Goal: Information Seeking & Learning: Find specific page/section

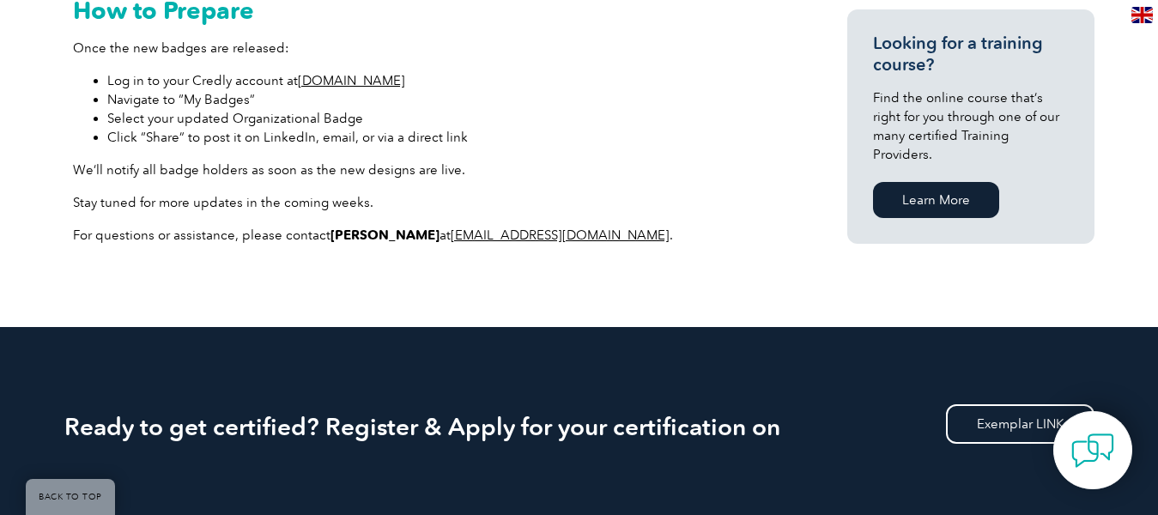
scroll to position [1287, 0]
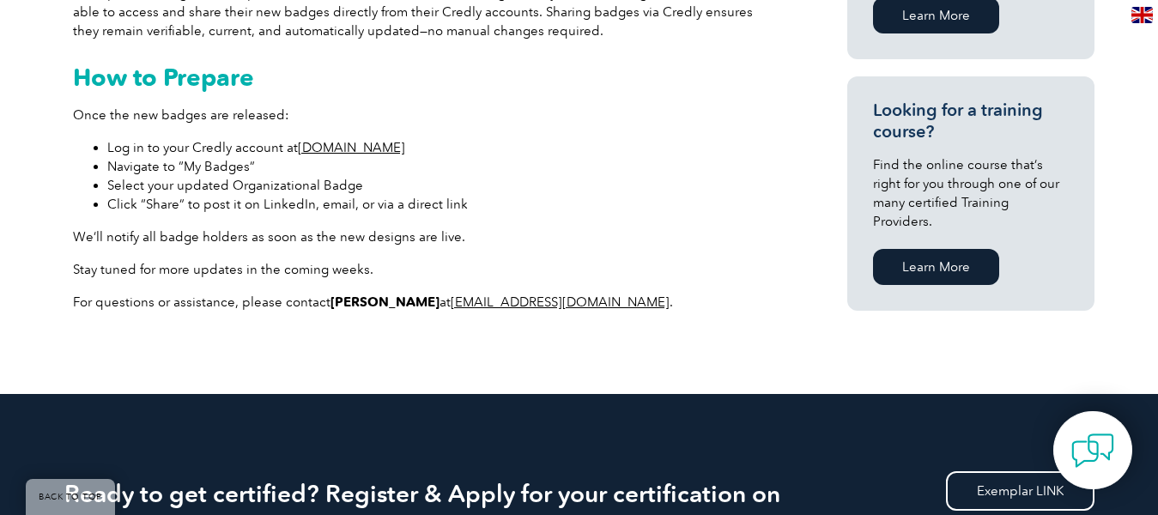
click at [360, 150] on link "[DOMAIN_NAME]" at bounding box center [351, 147] width 107 height 15
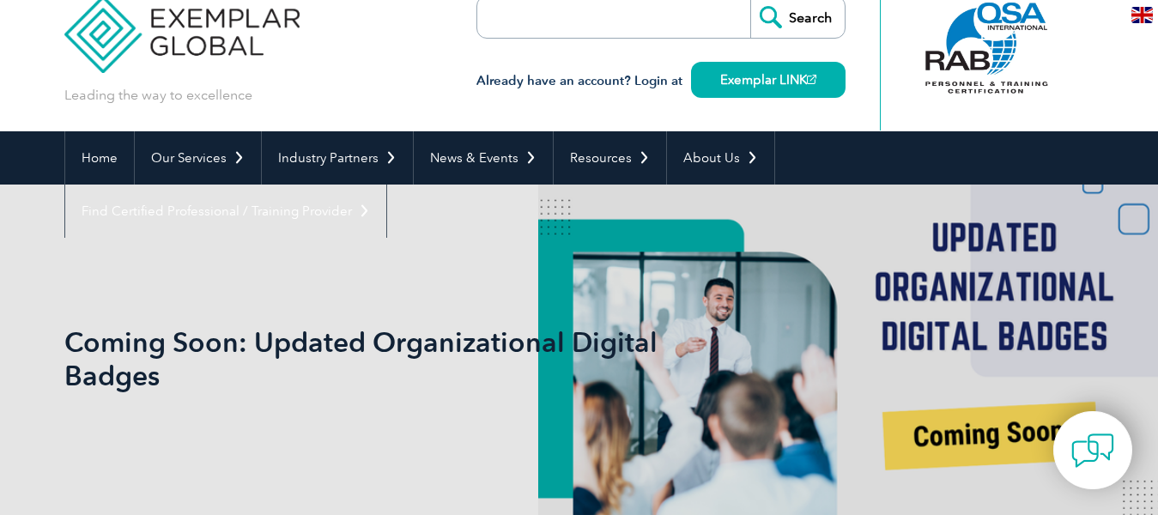
scroll to position [0, 0]
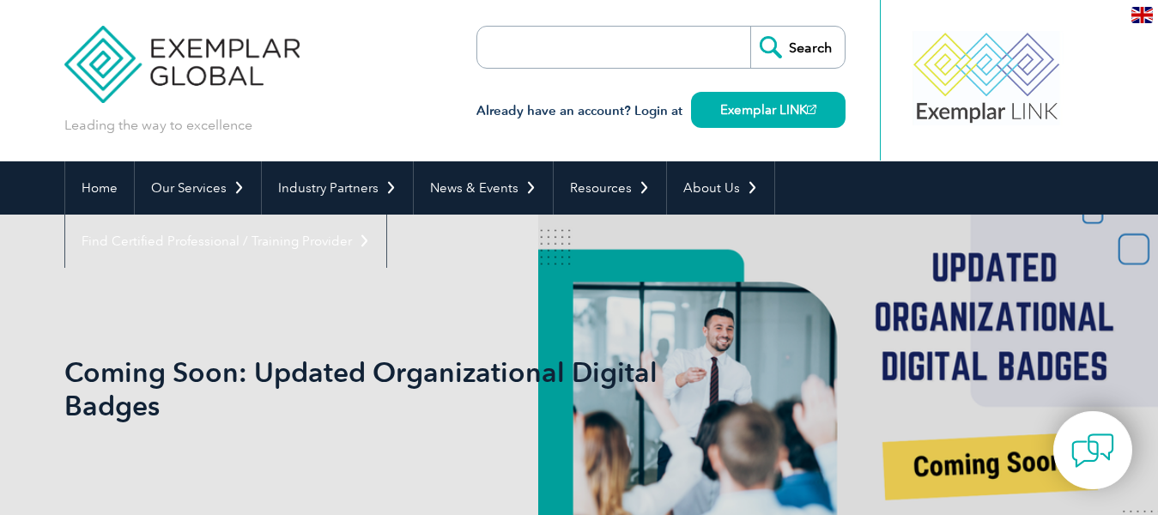
drag, startPoint x: 941, startPoint y: 92, endPoint x: 1172, endPoint y: 90, distance: 230.9
click at [979, 77] on div at bounding box center [986, 78] width 171 height 94
drag, startPoint x: 1072, startPoint y: 83, endPoint x: 924, endPoint y: 87, distance: 147.7
click at [924, 87] on div at bounding box center [987, 80] width 215 height 161
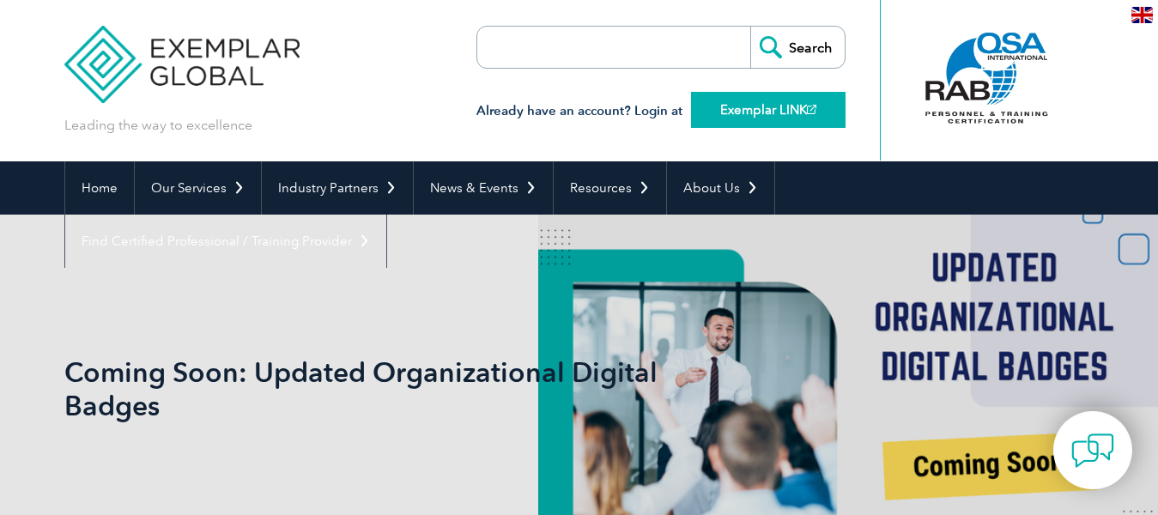
drag, startPoint x: 1008, startPoint y: 87, endPoint x: 815, endPoint y: 115, distance: 195.2
click at [830, 112] on div "Leading the way to excellence Search" at bounding box center [579, 80] width 1030 height 161
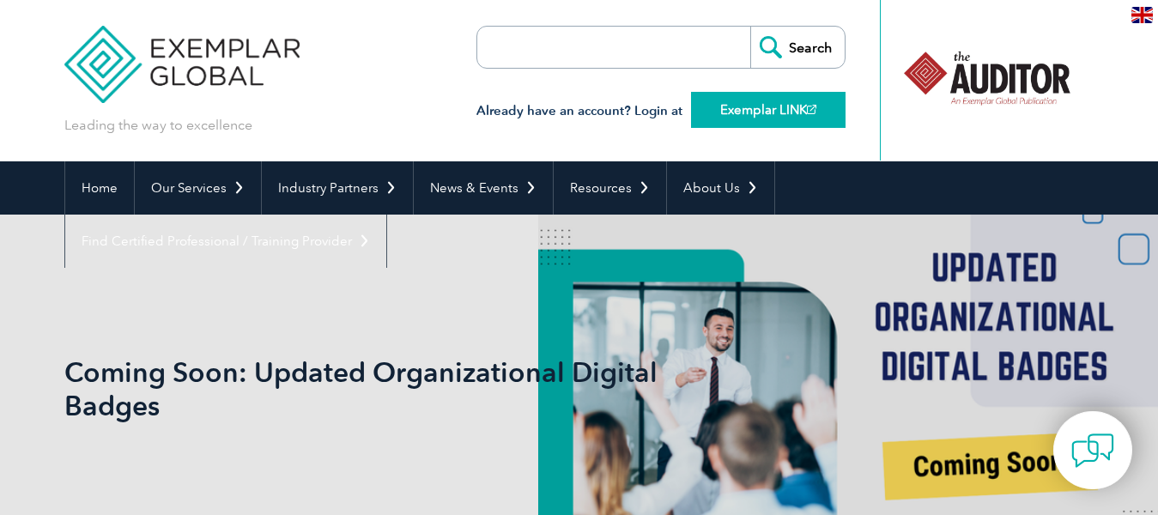
drag, startPoint x: 979, startPoint y: 105, endPoint x: 811, endPoint y: 118, distance: 168.8
click at [811, 118] on div "Leading the way to excellence Search" at bounding box center [579, 80] width 1030 height 161
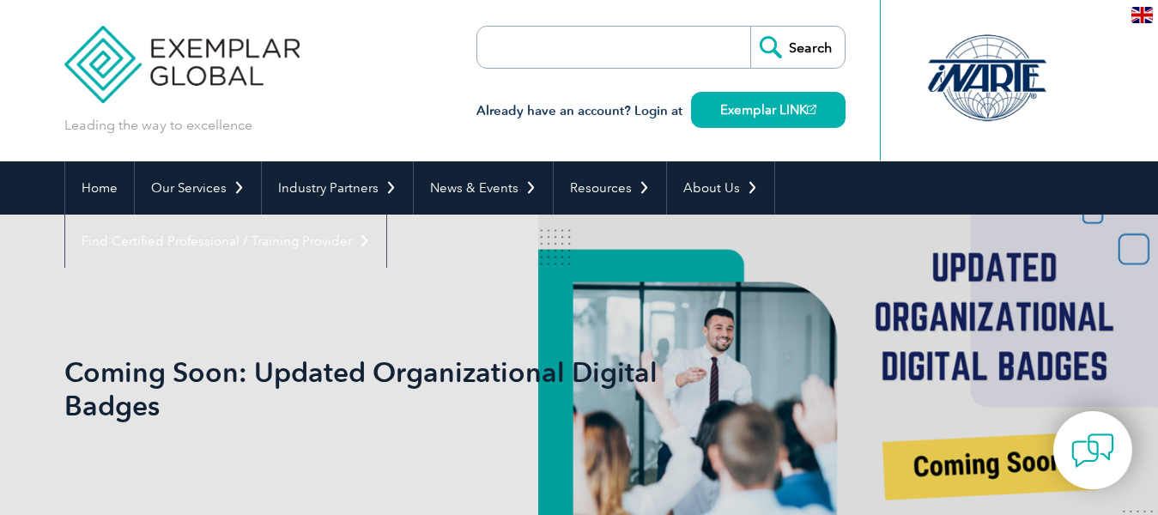
drag, startPoint x: 996, startPoint y: 104, endPoint x: 671, endPoint y: 159, distance: 329.1
click at [673, 159] on div "Leading the way to excellence Search" at bounding box center [579, 80] width 1030 height 161
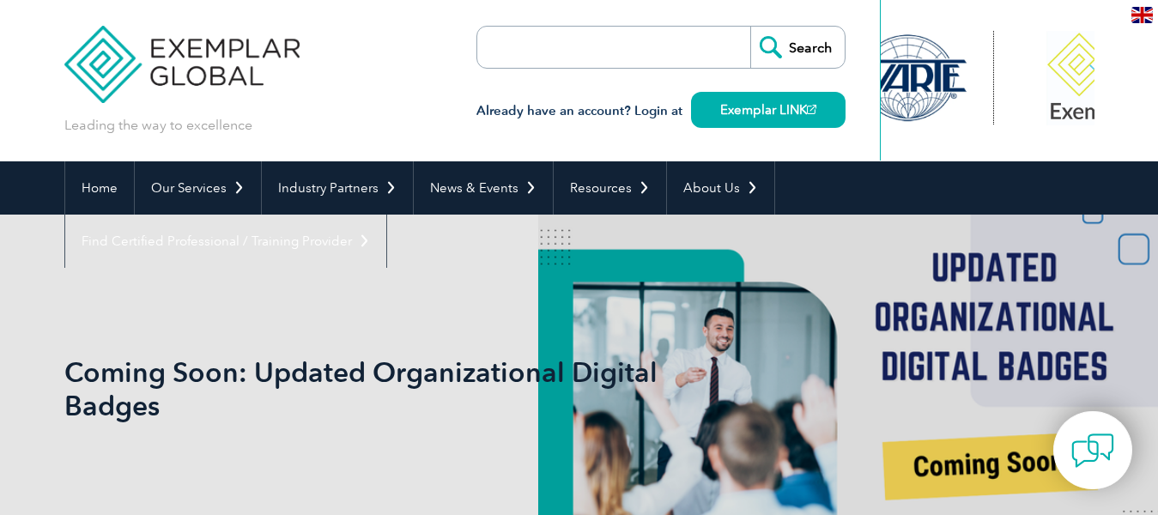
drag, startPoint x: 992, startPoint y: 115, endPoint x: 804, endPoint y: 134, distance: 188.9
click at [807, 134] on div "Leading the way to excellence Search" at bounding box center [579, 80] width 1030 height 161
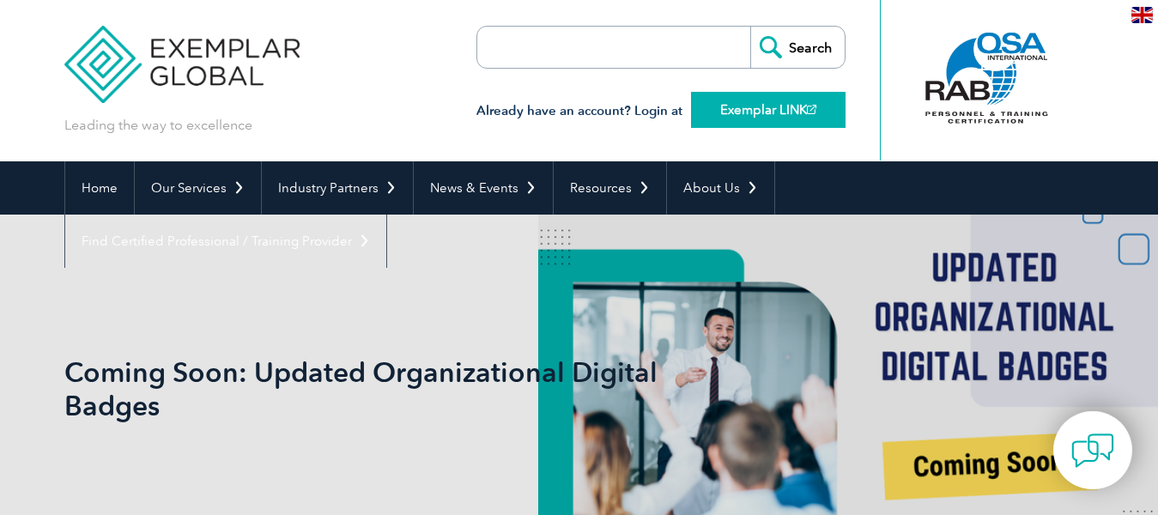
drag, startPoint x: 944, startPoint y: 112, endPoint x: 697, endPoint y: 124, distance: 247.5
click at [698, 124] on div "Leading the way to excellence Search" at bounding box center [579, 80] width 1030 height 161
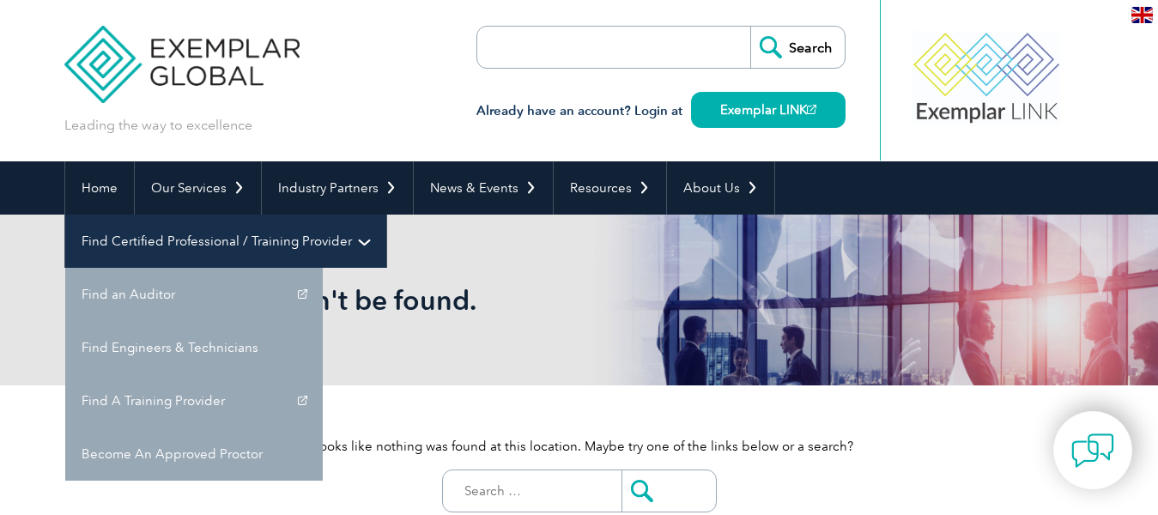
click at [386, 215] on link "Find Certified Professional / Training Provider" at bounding box center [225, 241] width 321 height 53
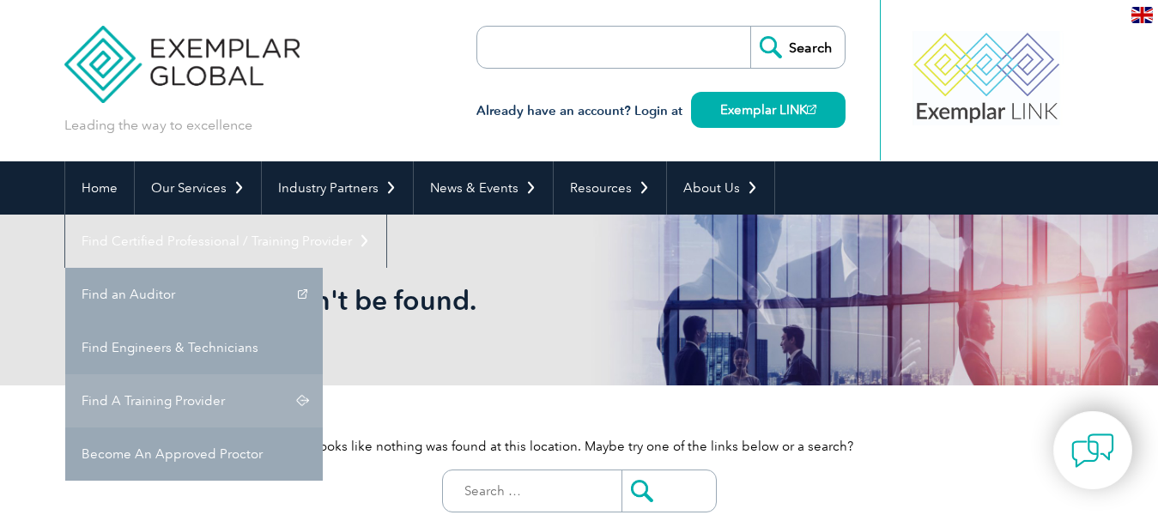
click at [323, 374] on link "Find A Training Provider" at bounding box center [193, 400] width 257 height 53
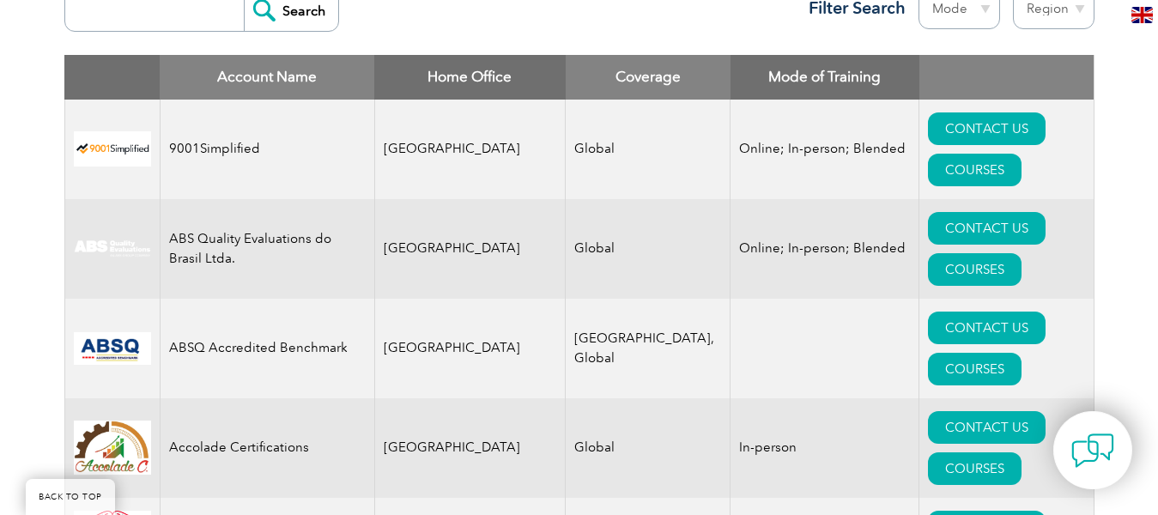
scroll to position [515, 0]
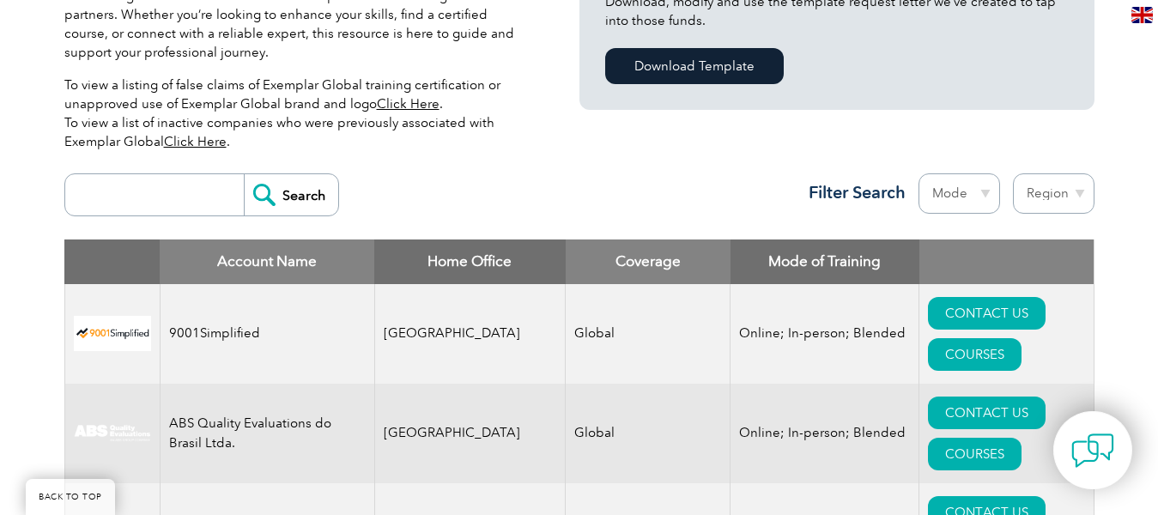
click at [424, 266] on th "Home Office" at bounding box center [469, 261] width 191 height 45
click at [956, 188] on select "Mode Online In-person Blended" at bounding box center [959, 193] width 82 height 40
click at [1045, 186] on select "Region Australia Bahrain Bangladesh Brazil Canada Colombia Dominican Republic E…" at bounding box center [1054, 193] width 82 height 40
select select "Indonesia"
click at [1013, 173] on select "Region Australia Bahrain Bangladesh Brazil Canada Colombia Dominican Republic E…" at bounding box center [1054, 193] width 82 height 40
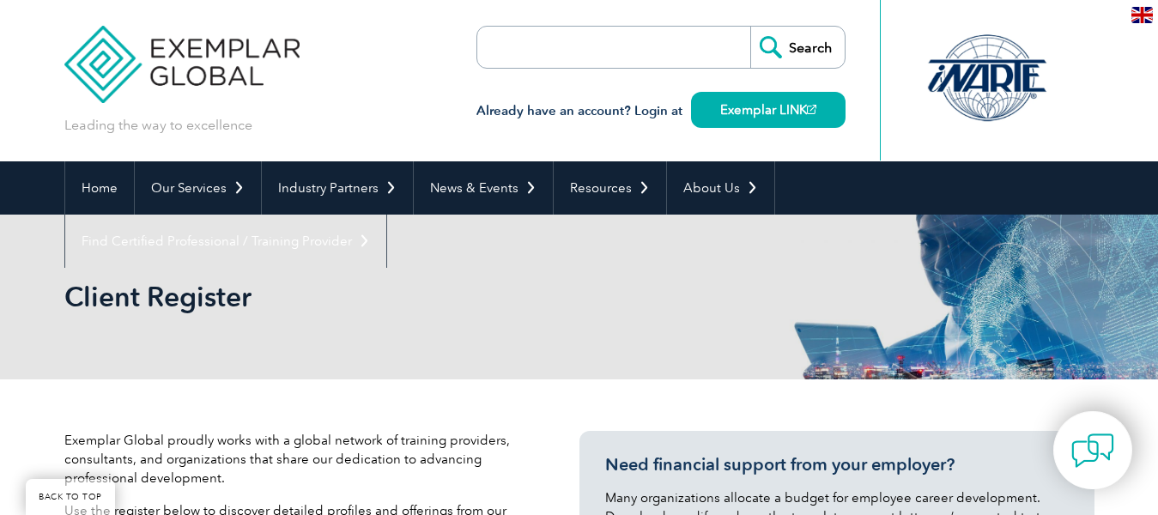
select select "Indonesia"
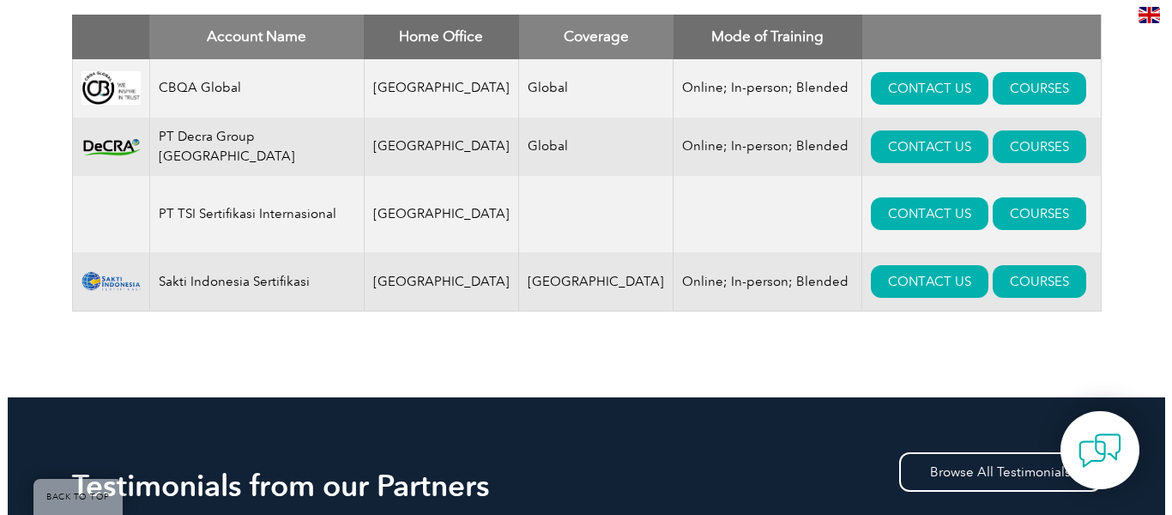
scroll to position [654, 0]
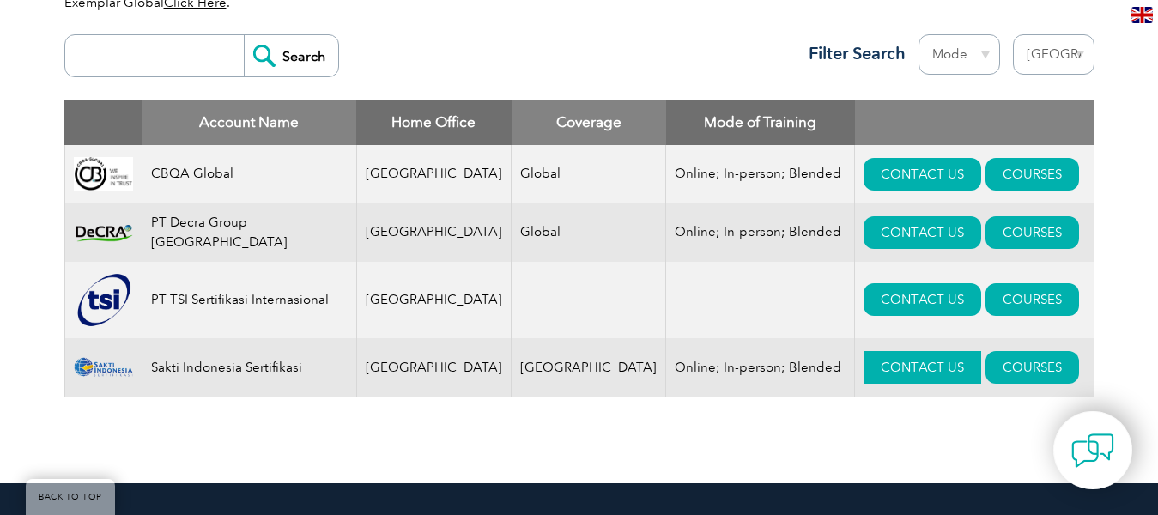
click at [868, 369] on link "CONTACT US" at bounding box center [922, 367] width 118 height 33
click at [999, 368] on link "COURSES" at bounding box center [1032, 367] width 94 height 33
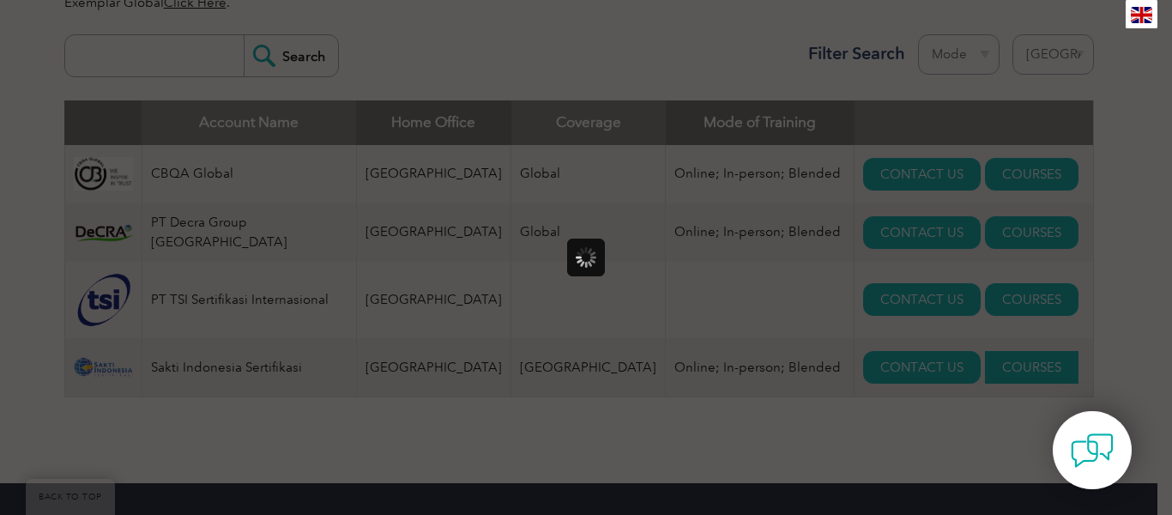
scroll to position [0, 0]
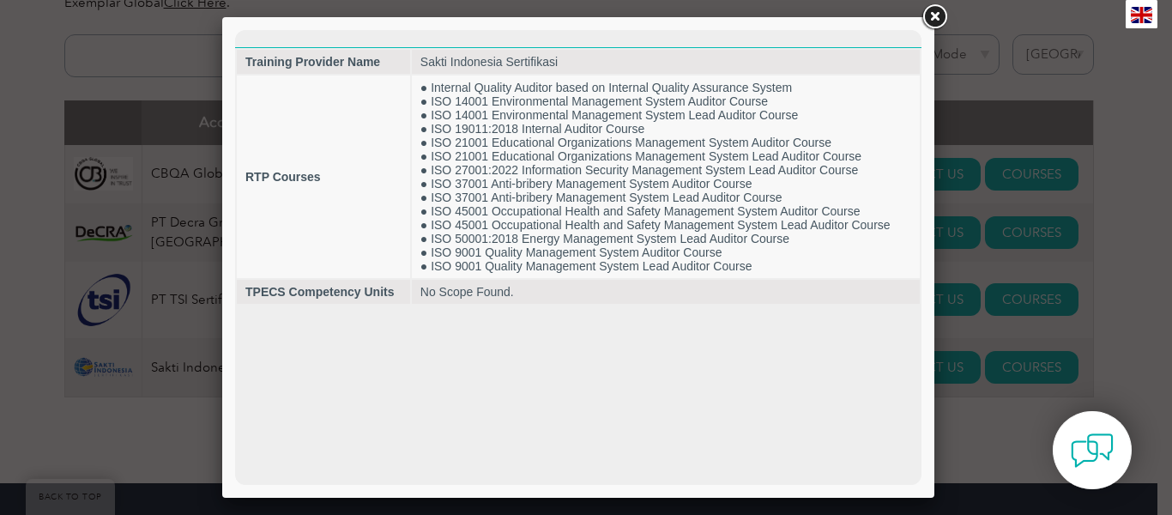
click at [929, 21] on link at bounding box center [934, 17] width 31 height 31
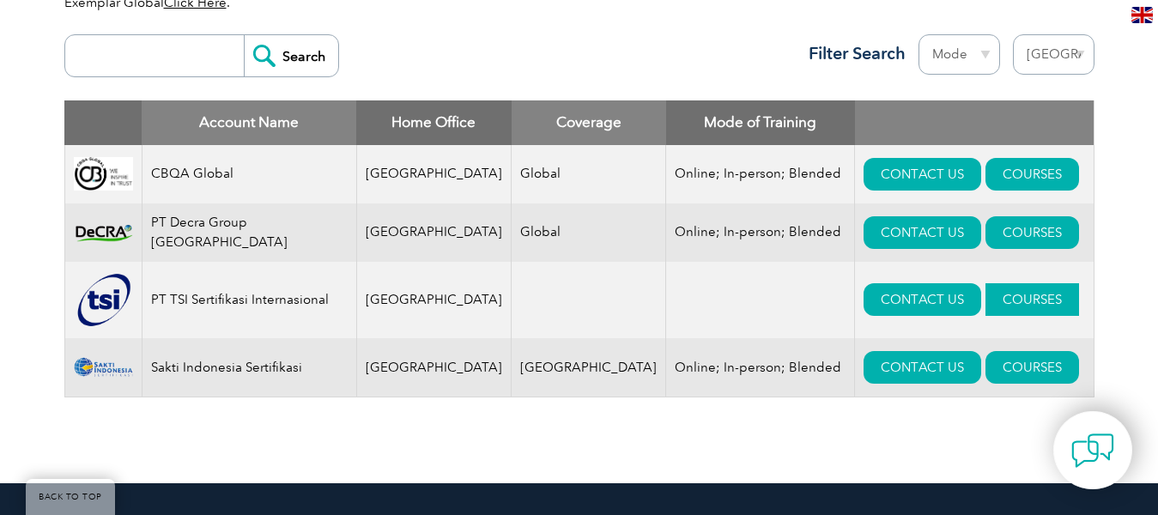
click at [985, 301] on link "COURSES" at bounding box center [1032, 299] width 94 height 33
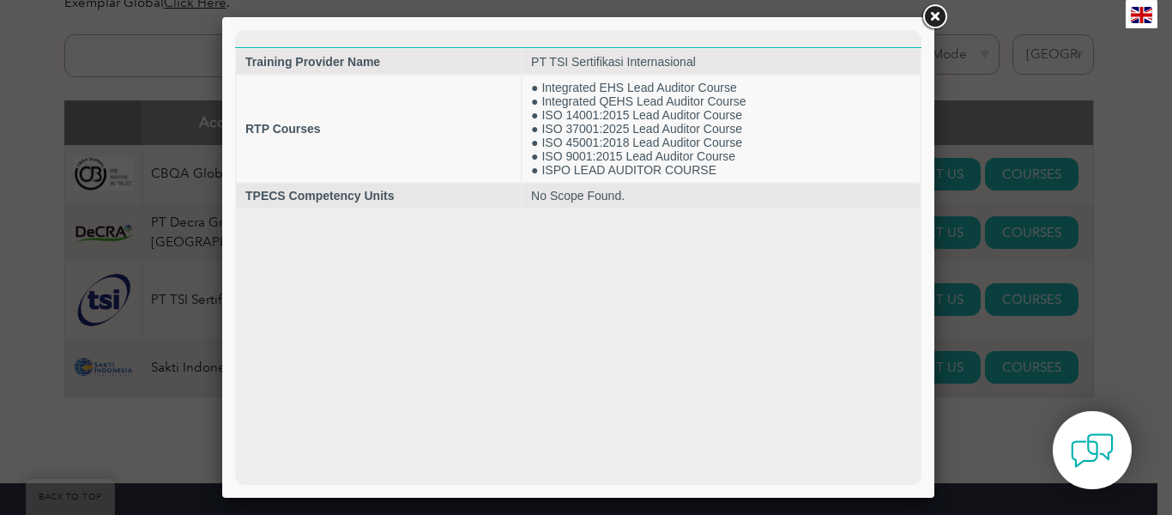
click at [927, 15] on link at bounding box center [934, 17] width 31 height 31
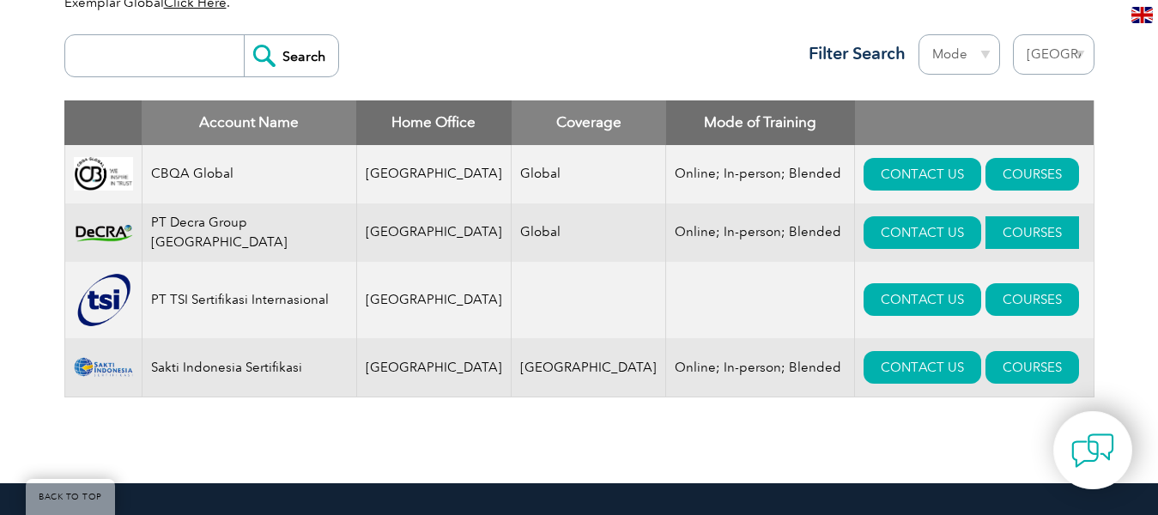
click at [986, 231] on link "COURSES" at bounding box center [1032, 232] width 94 height 33
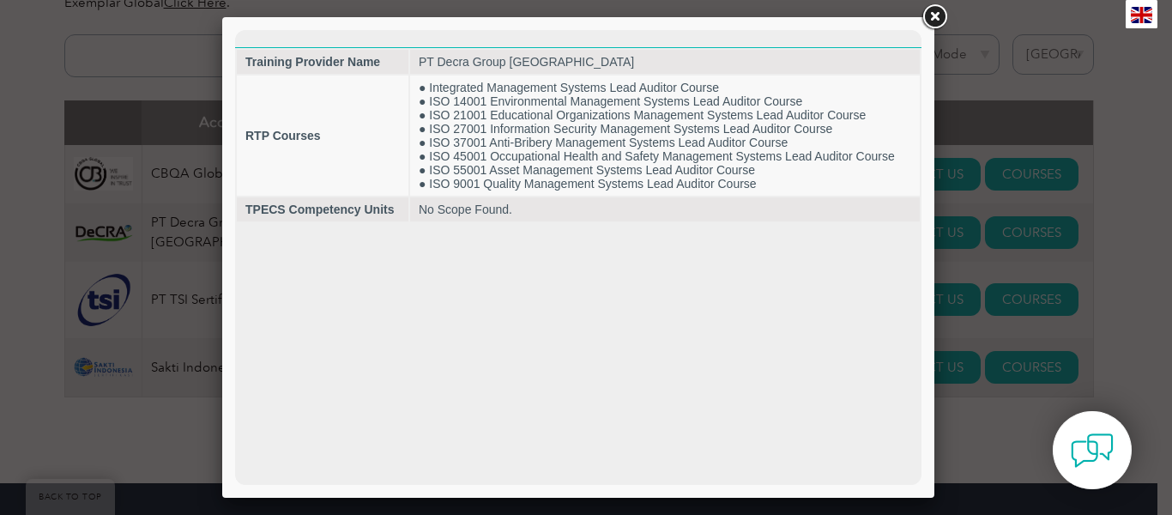
click at [936, 23] on link at bounding box center [934, 17] width 31 height 31
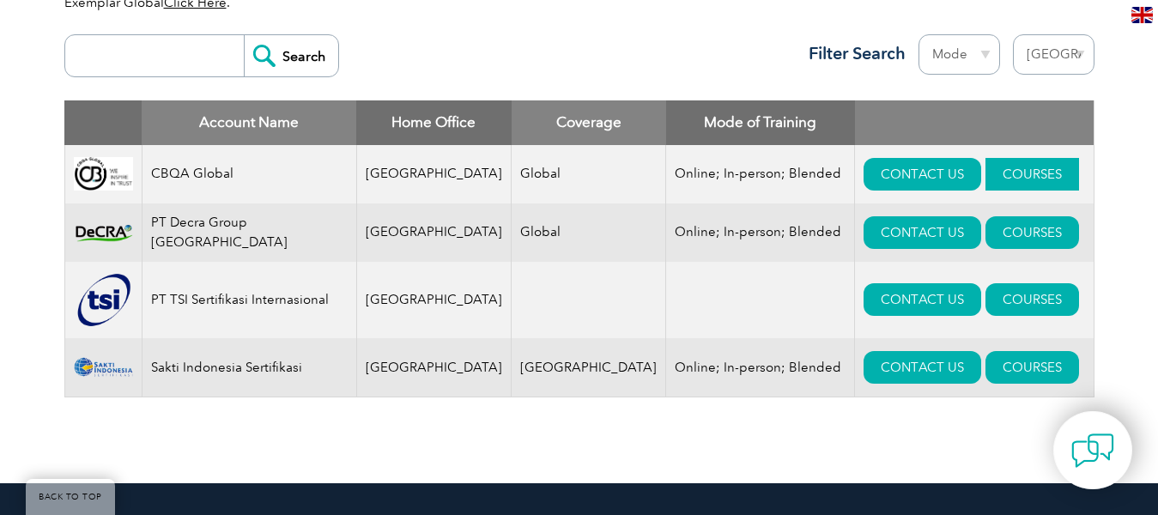
click at [992, 167] on link "COURSES" at bounding box center [1032, 174] width 94 height 33
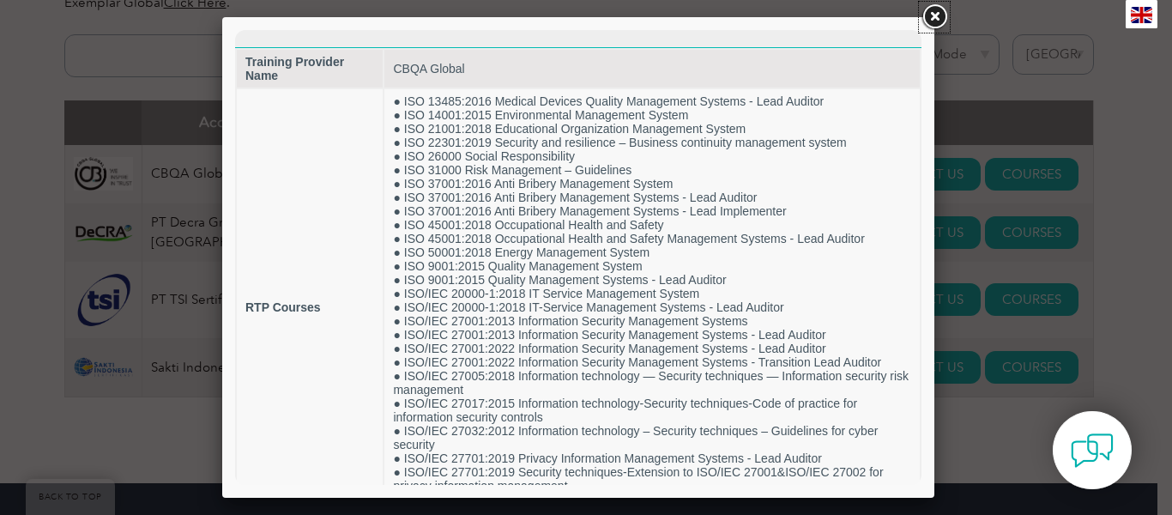
click at [943, 11] on link at bounding box center [934, 17] width 31 height 31
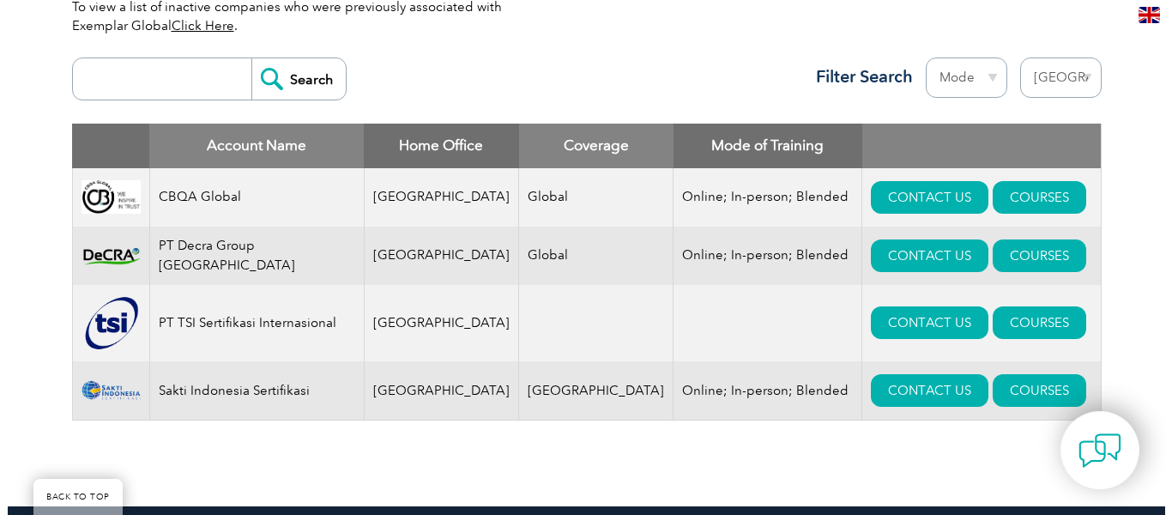
scroll to position [654, 0]
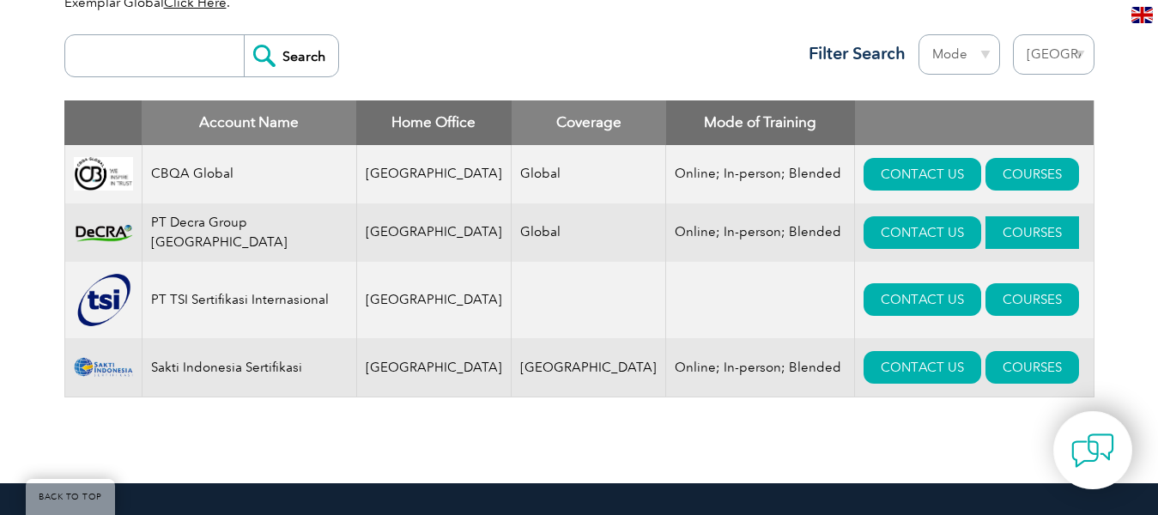
click at [985, 240] on link "COURSES" at bounding box center [1032, 232] width 94 height 33
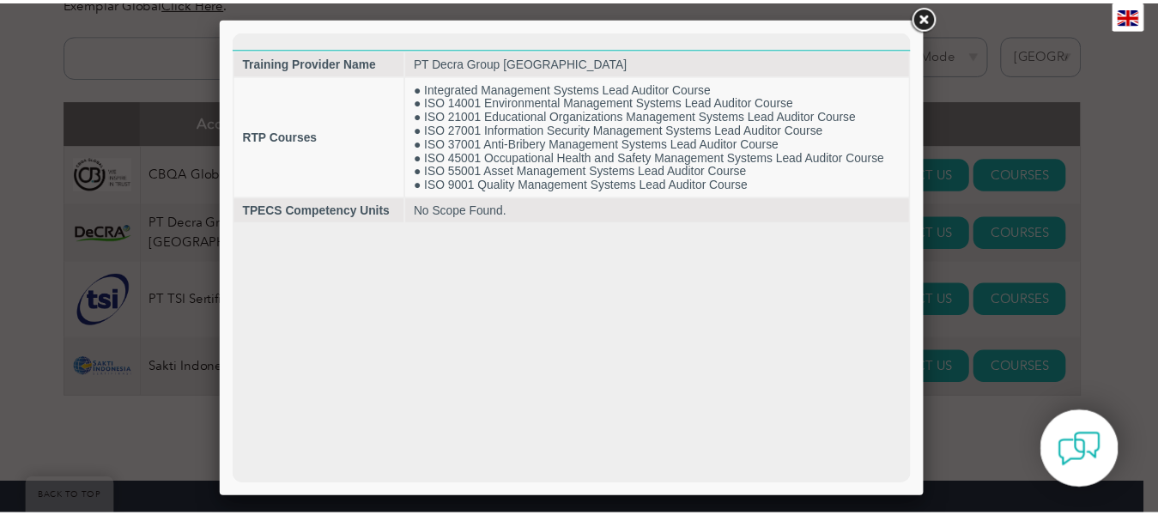
scroll to position [0, 0]
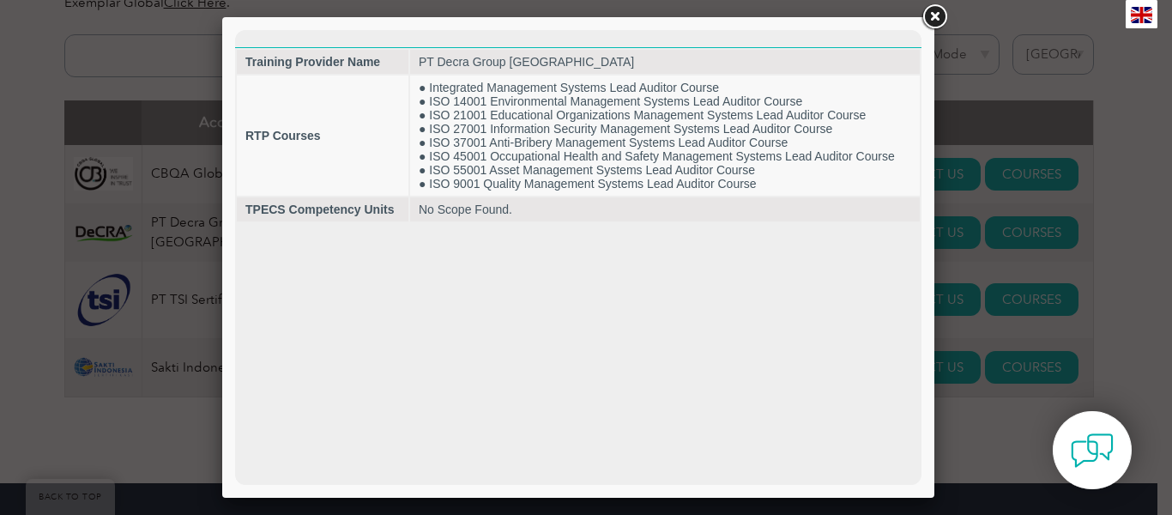
click at [938, 17] on link at bounding box center [934, 17] width 31 height 31
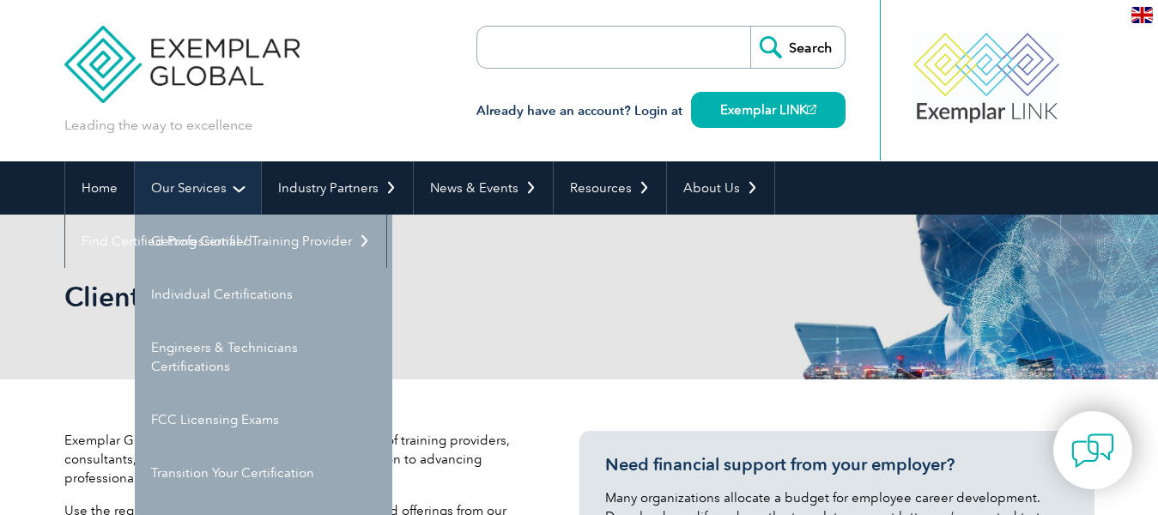
click at [171, 184] on link "Our Services" at bounding box center [198, 187] width 126 height 53
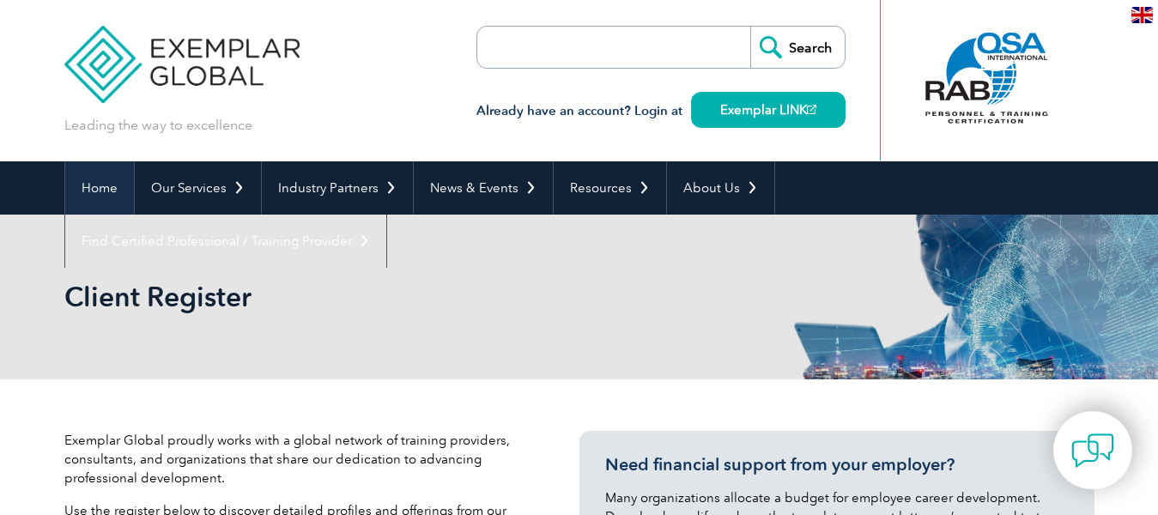
click at [101, 172] on link "Home" at bounding box center [99, 187] width 69 height 53
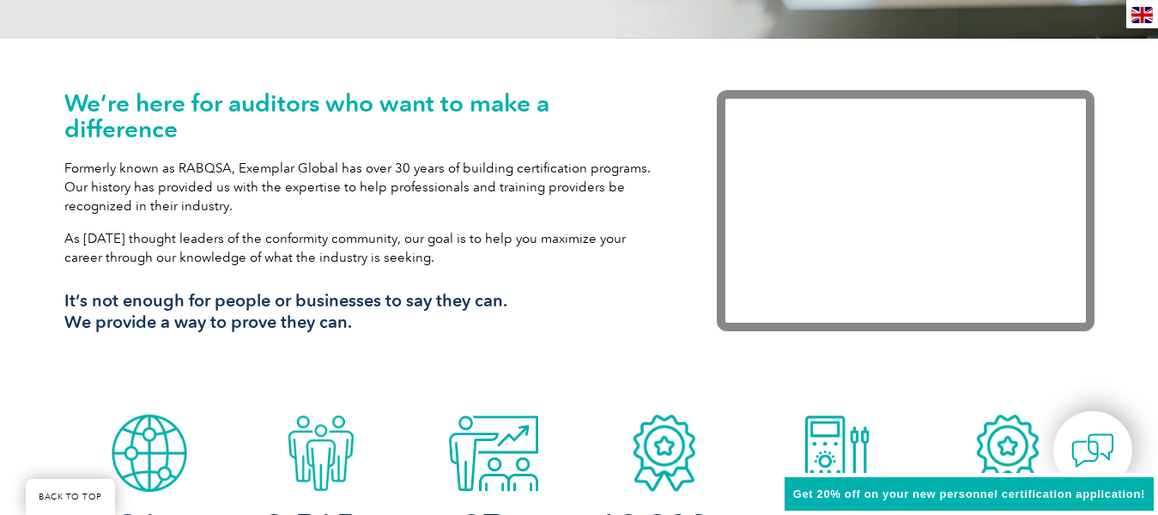
scroll to position [601, 0]
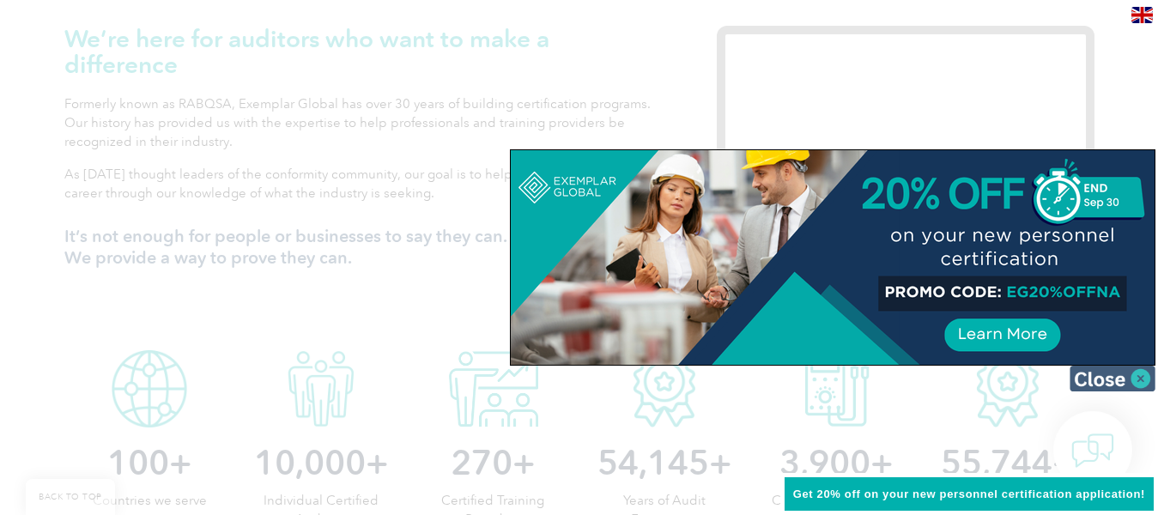
click at [1143, 373] on img at bounding box center [1112, 379] width 86 height 26
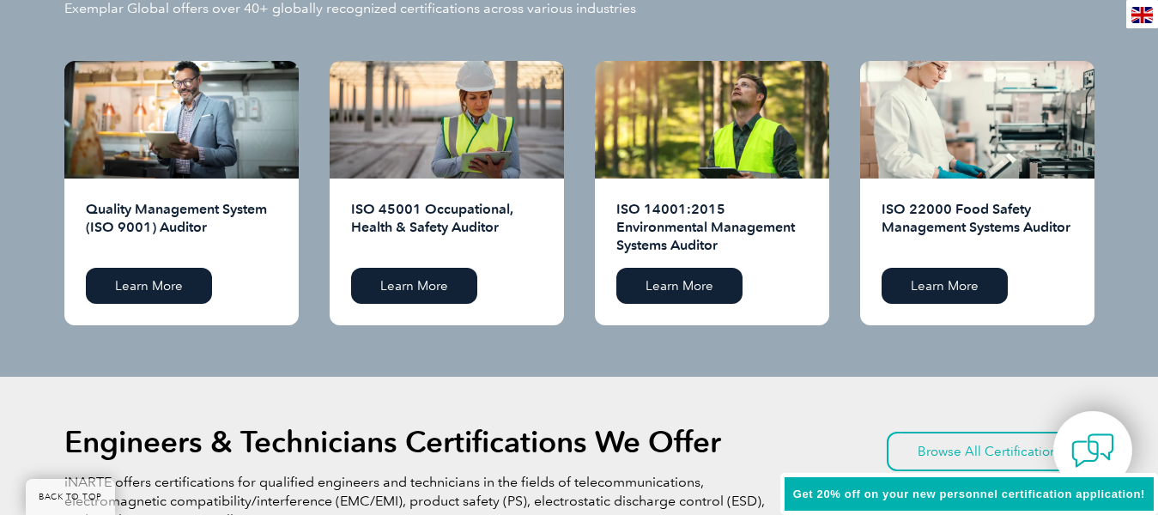
scroll to position [1802, 0]
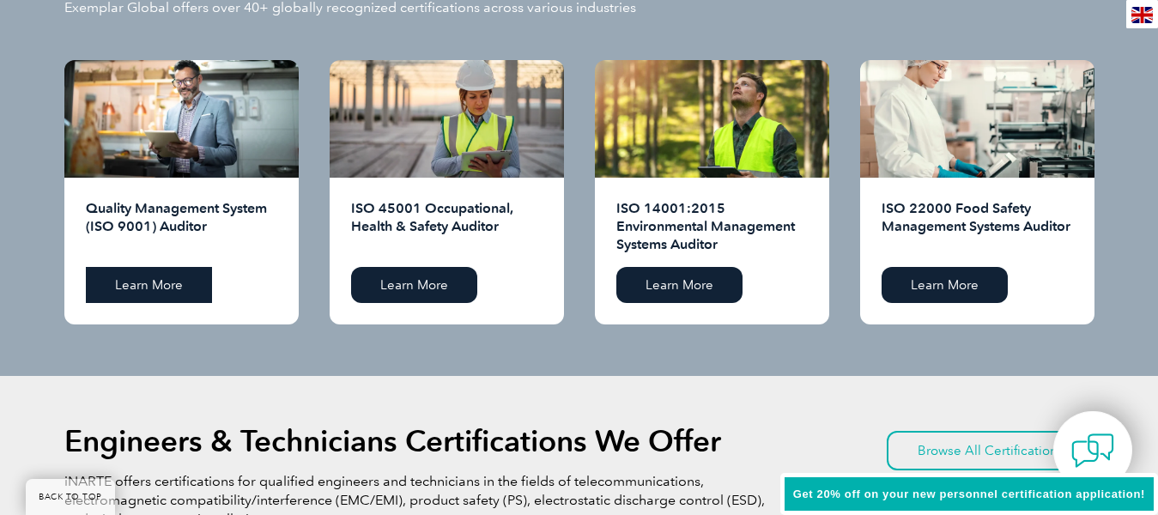
click at [130, 278] on link "Learn More" at bounding box center [149, 285] width 126 height 36
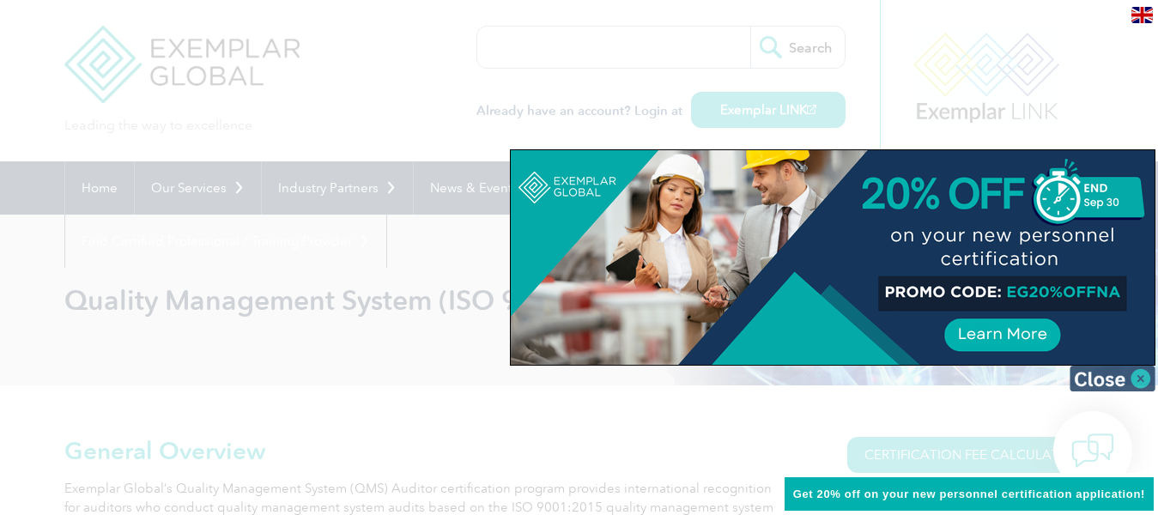
click at [1113, 383] on img at bounding box center [1112, 379] width 86 height 26
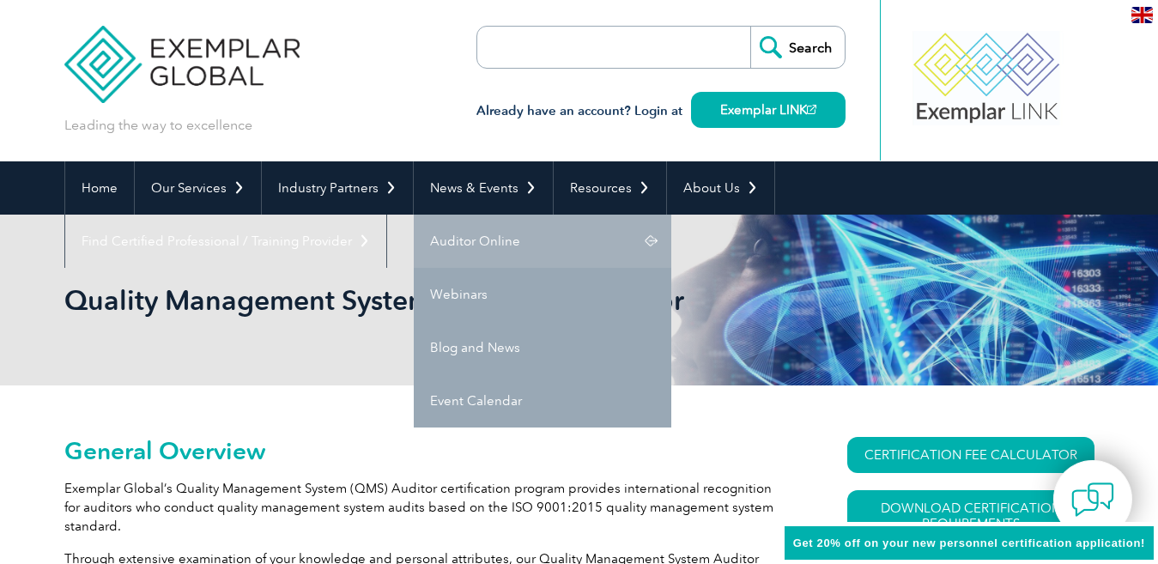
click at [461, 235] on link "Auditor Online" at bounding box center [542, 241] width 257 height 53
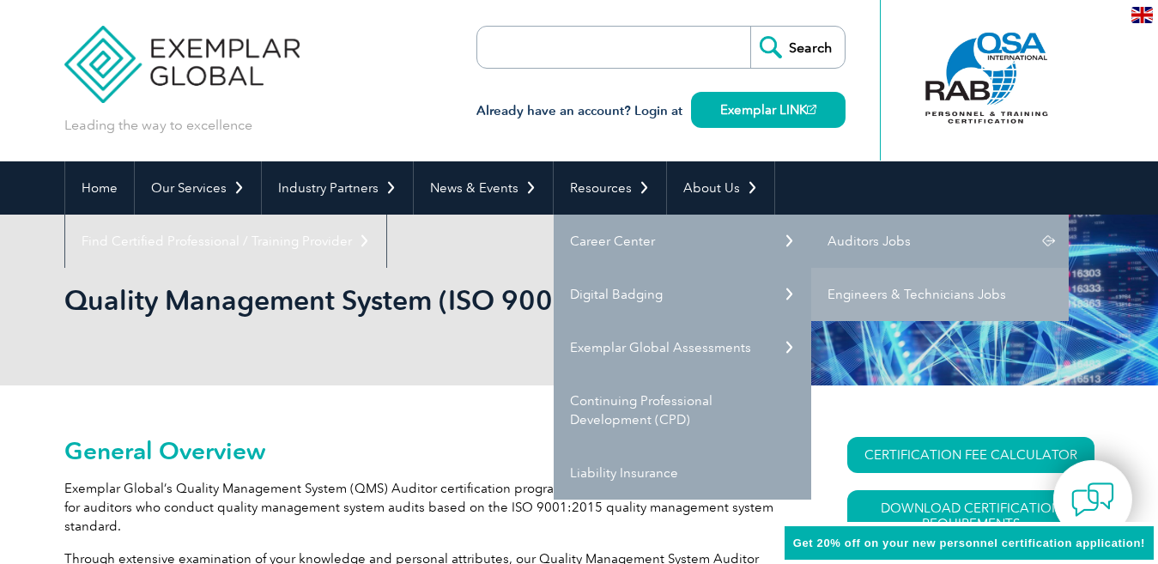
click at [883, 243] on link "Auditors Jobs" at bounding box center [939, 241] width 257 height 53
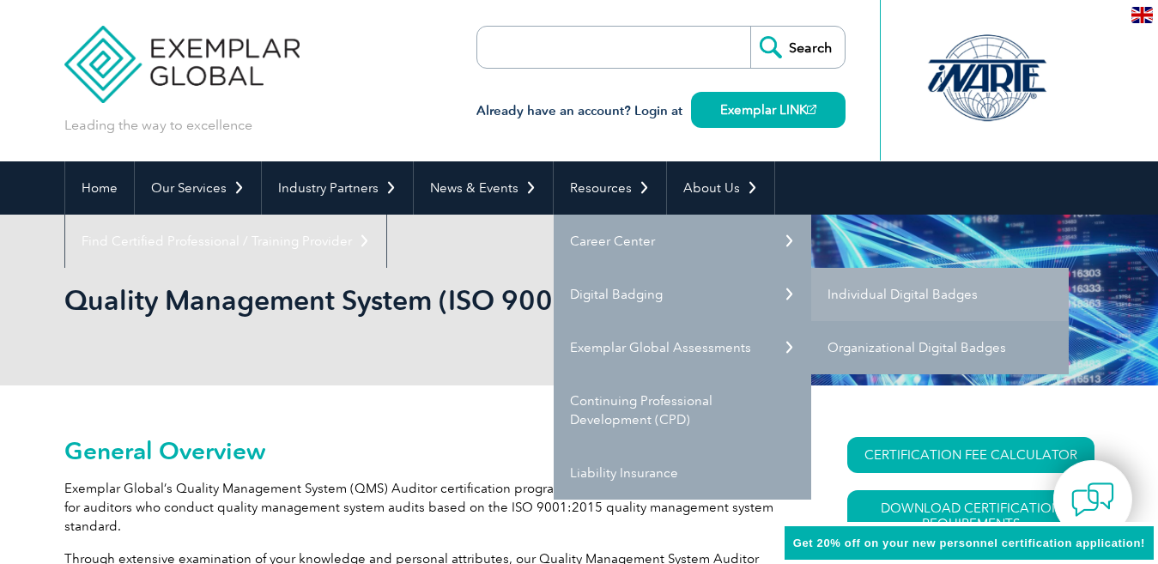
click at [885, 330] on link "Organizational Digital Badges" at bounding box center [939, 347] width 257 height 53
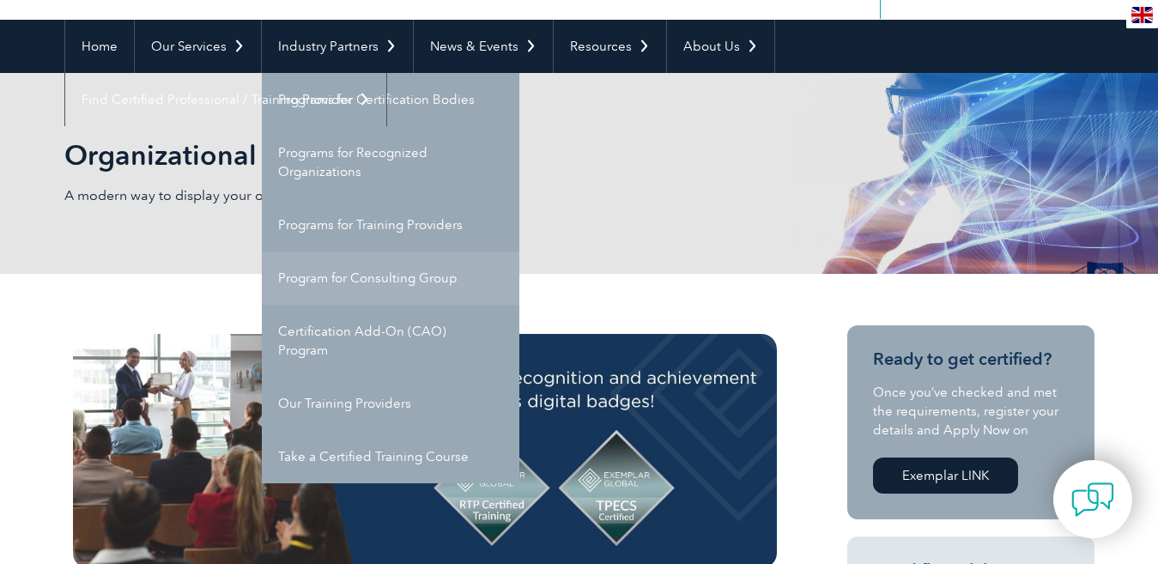
scroll to position [172, 0]
